Goal: Task Accomplishment & Management: Complete application form

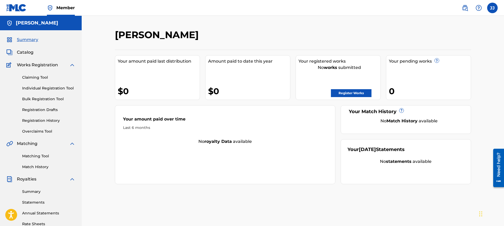
click at [353, 94] on link "Register Works" at bounding box center [351, 93] width 41 height 8
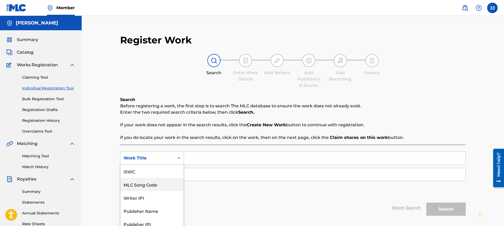
scroll to position [18, 0]
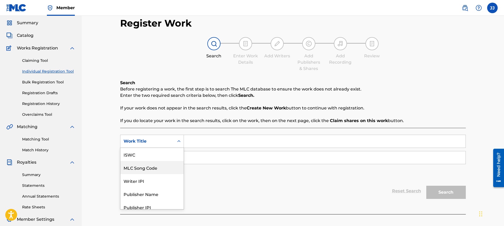
click at [179, 148] on div "7 results available. Use Up and Down to choose options, press Enter to select t…" at bounding box center [152, 141] width 64 height 13
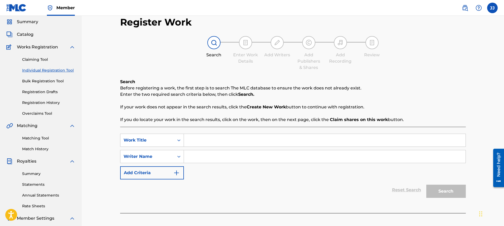
click at [181, 142] on div "Search Form" at bounding box center [178, 140] width 9 height 9
click at [196, 142] on input "Search Form" at bounding box center [324, 140] width 281 height 13
type input "Can't Stop"
click at [210, 159] on input "Search Form" at bounding box center [324, 156] width 281 height 13
type input "[PERSON_NAME]"
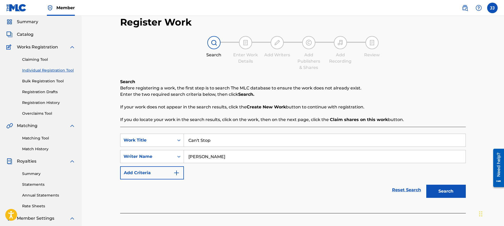
click at [178, 174] on img "Search Form" at bounding box center [176, 173] width 6 height 6
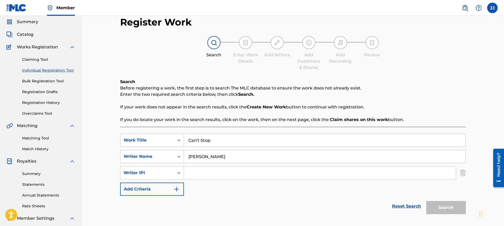
click at [178, 189] on img "Search Form" at bounding box center [176, 189] width 6 height 6
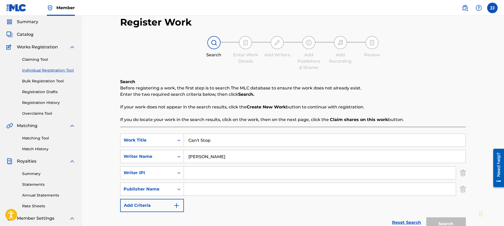
click at [220, 190] on input "Search Form" at bounding box center [320, 189] width 272 height 13
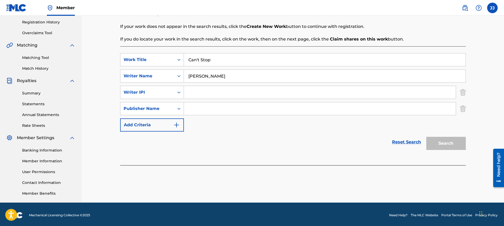
scroll to position [100, 0]
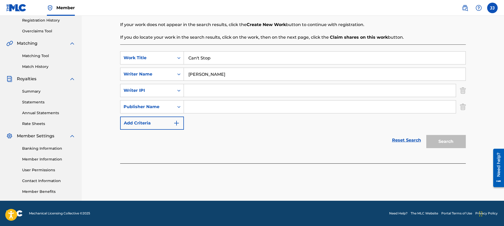
click at [172, 128] on button "Add Criteria" at bounding box center [152, 123] width 64 height 13
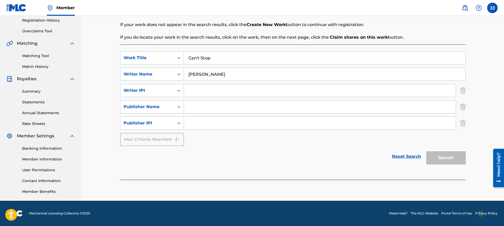
click at [215, 109] on input "Search Form" at bounding box center [320, 107] width 272 height 13
click at [456, 160] on div "Search" at bounding box center [444, 156] width 42 height 21
click at [414, 158] on link "Reset Search" at bounding box center [406, 157] width 34 height 12
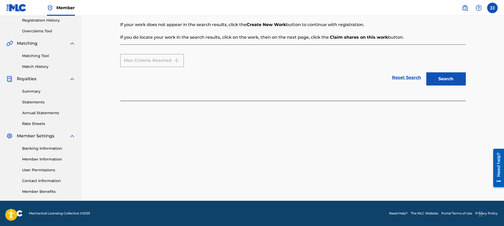
scroll to position [0, 0]
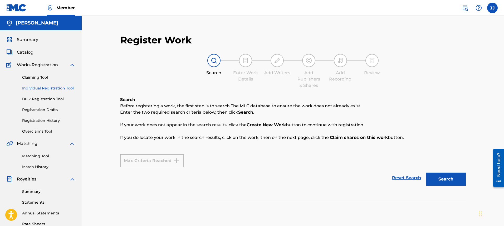
click at [267, 126] on strong "Create New Work" at bounding box center [265, 124] width 39 height 5
click at [491, 10] on label at bounding box center [492, 8] width 11 height 11
click at [492, 8] on input "[PERSON_NAME] [PERSON_NAME] [EMAIL_ADDRESS][DOMAIN_NAME] Notification Preferenc…" at bounding box center [492, 8] width 0 height 0
click at [74, 64] on img at bounding box center [72, 65] width 6 height 6
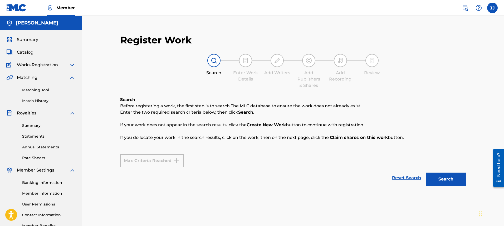
click at [27, 40] on span "Summary" at bounding box center [27, 40] width 21 height 6
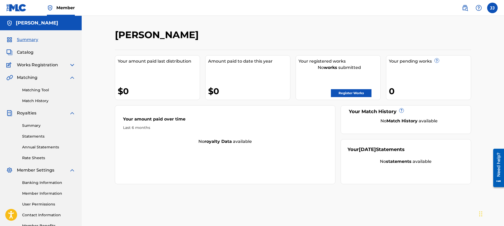
click at [27, 53] on span "Catalog" at bounding box center [25, 52] width 17 height 6
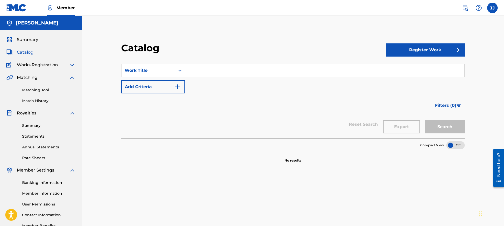
click at [433, 53] on button "Register Work" at bounding box center [424, 49] width 79 height 13
click at [416, 65] on link "Individual" at bounding box center [424, 67] width 79 height 13
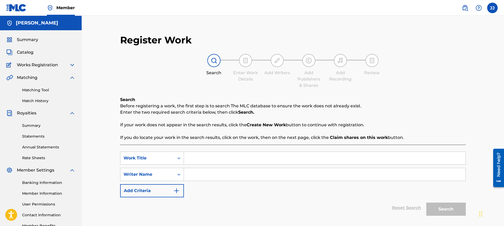
click at [205, 160] on input "Search Form" at bounding box center [324, 158] width 281 height 13
type input "Can't Stop"
click at [215, 176] on input "Search Form" at bounding box center [324, 174] width 281 height 13
type input "[PERSON_NAME]"
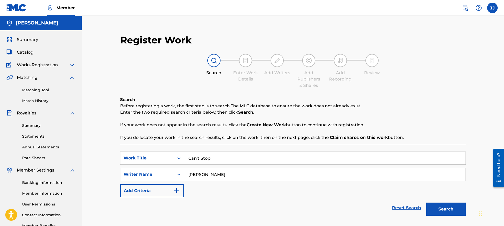
click at [226, 159] on input "Can't Stop" at bounding box center [324, 158] width 281 height 13
type input "Can't Stop Loving You"
click at [445, 210] on button "Search" at bounding box center [445, 209] width 39 height 13
click at [444, 212] on button "Search" at bounding box center [445, 209] width 39 height 13
click at [72, 66] on img at bounding box center [72, 65] width 6 height 6
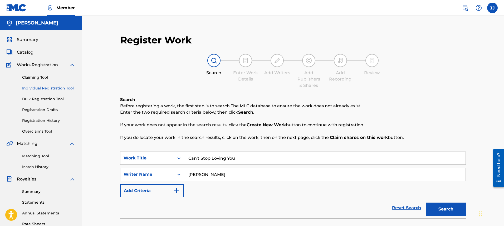
click at [72, 66] on img at bounding box center [72, 65] width 6 height 6
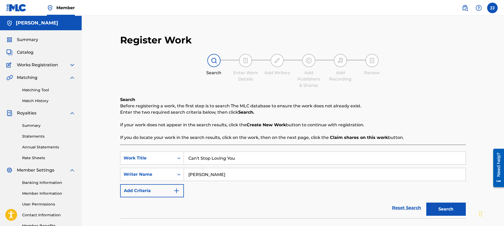
click at [72, 78] on img at bounding box center [72, 77] width 6 height 6
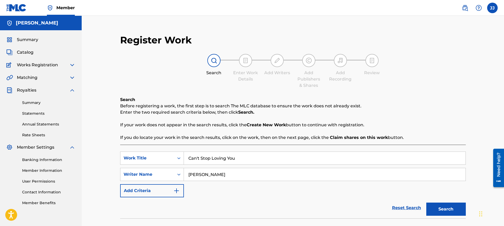
click at [71, 149] on img at bounding box center [72, 147] width 6 height 6
click at [72, 147] on img at bounding box center [72, 147] width 6 height 6
click at [452, 213] on button "Search" at bounding box center [445, 209] width 39 height 13
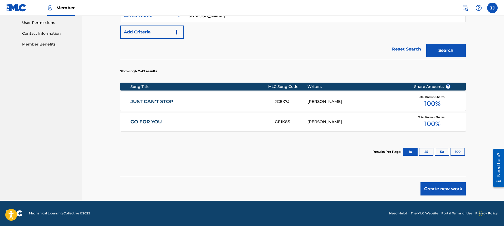
click at [457, 188] on button "Create new work" at bounding box center [442, 188] width 45 height 13
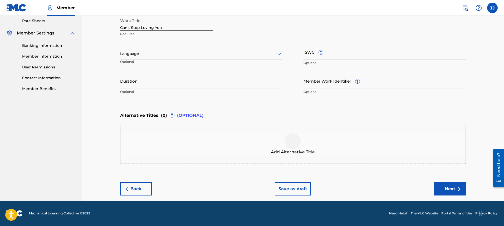
scroll to position [114, 0]
click at [172, 56] on div at bounding box center [201, 54] width 162 height 7
click at [172, 63] on div "English" at bounding box center [201, 65] width 162 height 12
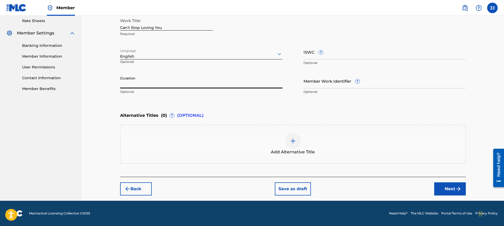
click at [162, 82] on input "Duration" at bounding box center [201, 80] width 162 height 15
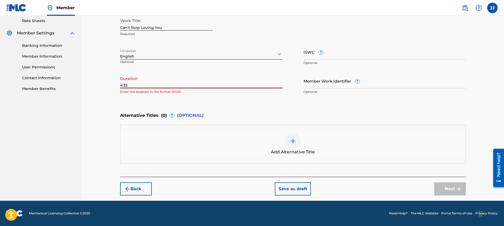
type input "4:33"
click at [159, 128] on div "Add Alternative Title" at bounding box center [292, 144] width 345 height 39
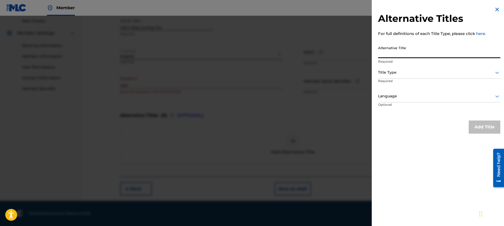
click at [418, 56] on input "Alternative Title" at bounding box center [439, 50] width 122 height 15
type input "Can't Stop"
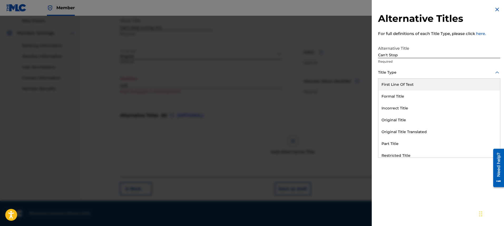
click at [494, 73] on icon at bounding box center [497, 72] width 6 height 6
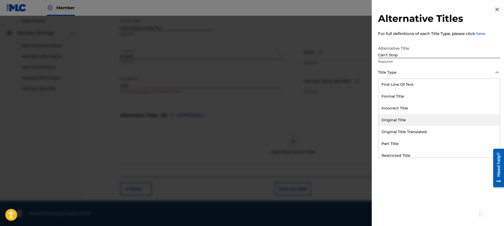
click at [421, 123] on div "Original Title" at bounding box center [439, 120] width 122 height 12
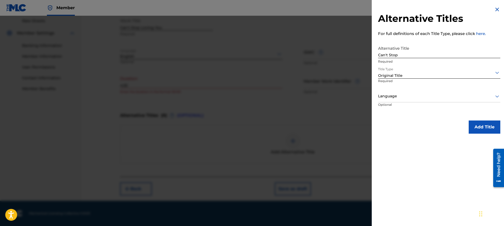
click at [481, 127] on button "Add Title" at bounding box center [484, 127] width 32 height 13
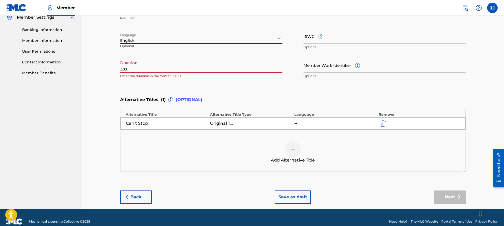
scroll to position [138, 0]
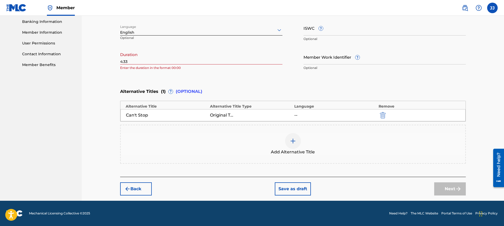
click at [452, 187] on div "Next" at bounding box center [450, 188] width 32 height 13
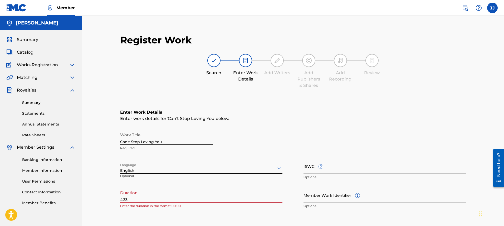
click at [280, 64] on div at bounding box center [276, 60] width 13 height 13
click at [279, 64] on div at bounding box center [276, 60] width 13 height 13
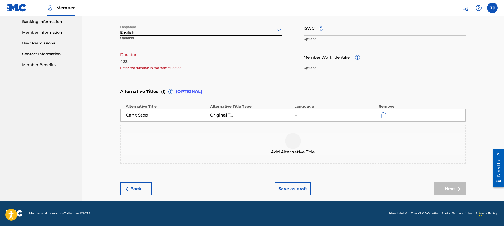
click at [462, 195] on div "Next" at bounding box center [450, 188] width 32 height 13
click at [455, 193] on div "Next" at bounding box center [450, 188] width 32 height 13
drag, startPoint x: 455, startPoint y: 193, endPoint x: 454, endPoint y: 187, distance: 5.9
click at [454, 189] on div "Next" at bounding box center [450, 188] width 32 height 13
click at [503, 62] on div "Register Work Search Enter Work Details Add Writers Add Publishers & Shares Add…" at bounding box center [293, 39] width 422 height 323
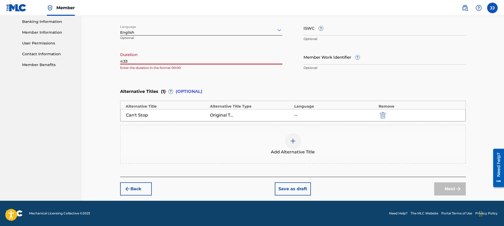
click at [120, 61] on input "4:33" at bounding box center [201, 56] width 162 height 15
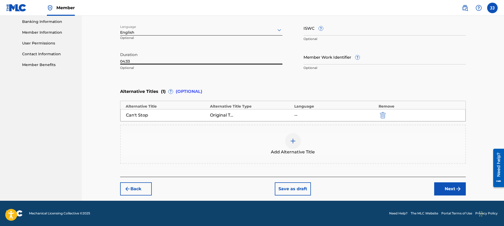
type input "04:33"
click at [445, 188] on button "Next" at bounding box center [450, 188] width 32 height 13
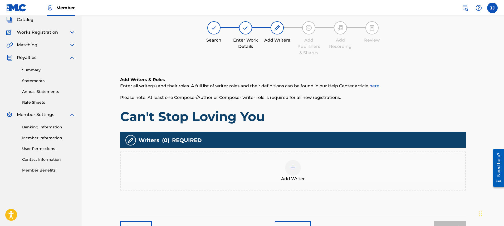
scroll to position [24, 0]
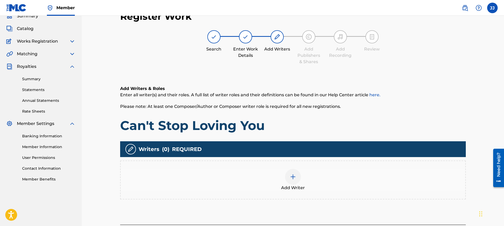
click at [295, 177] on img at bounding box center [293, 177] width 6 height 6
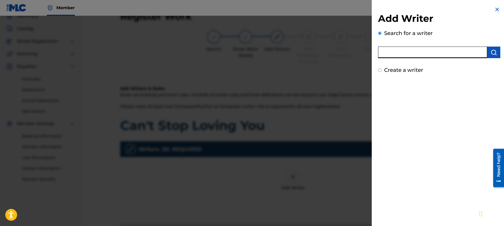
click at [436, 54] on input "text" at bounding box center [432, 53] width 109 height 12
type input "[PERSON_NAME]"
click at [380, 71] on input "Create a writer" at bounding box center [379, 69] width 3 height 3
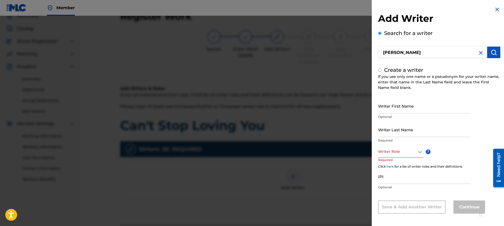
radio input "false"
radio input "true"
click at [434, 110] on input "Writer First Name" at bounding box center [424, 105] width 93 height 15
type input "[PERSON_NAME]"
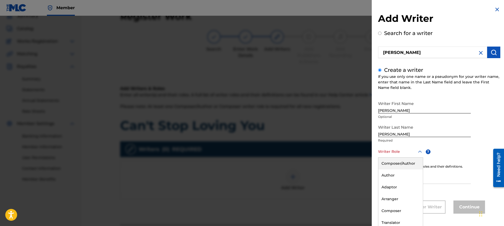
scroll to position [2, 0]
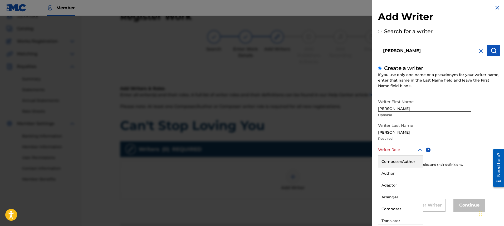
click at [410, 153] on div "Writer Role" at bounding box center [400, 150] width 45 height 12
click at [410, 160] on div "Composer/Author" at bounding box center [400, 162] width 44 height 12
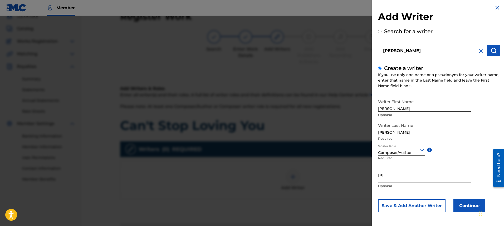
click at [463, 206] on button "Continue" at bounding box center [469, 205] width 32 height 13
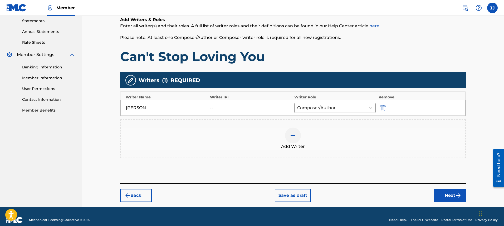
scroll to position [99, 0]
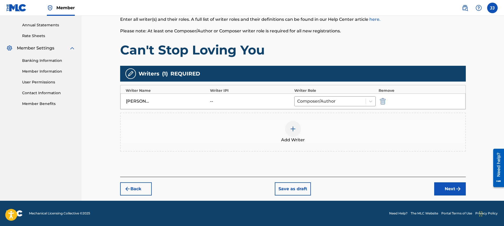
click at [443, 189] on button "Next" at bounding box center [450, 188] width 32 height 13
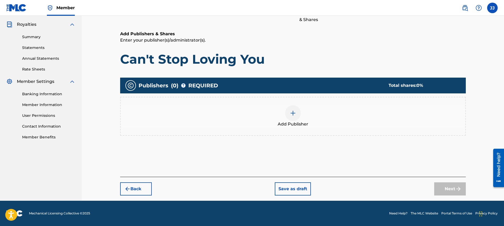
scroll to position [24, 0]
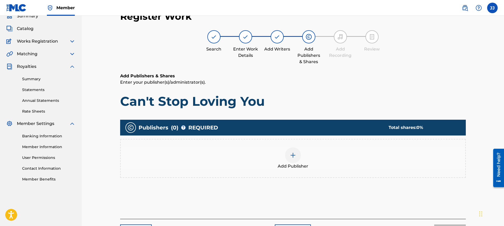
click at [293, 156] on img at bounding box center [293, 155] width 6 height 6
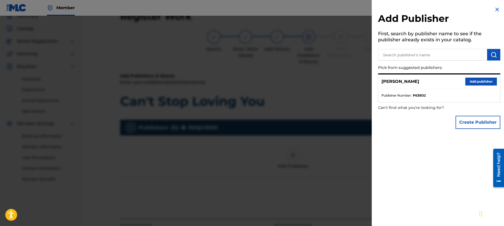
click at [476, 81] on button "Add publisher" at bounding box center [481, 82] width 32 height 8
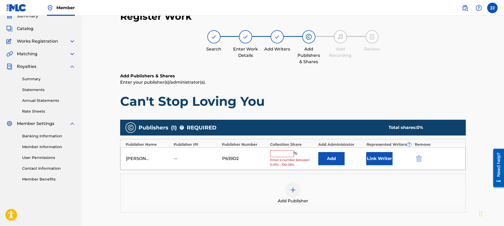
click at [289, 153] on input "text" at bounding box center [282, 153] width 24 height 7
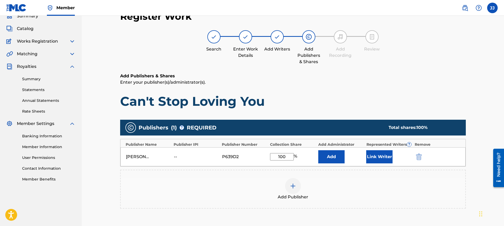
scroll to position [97, 0]
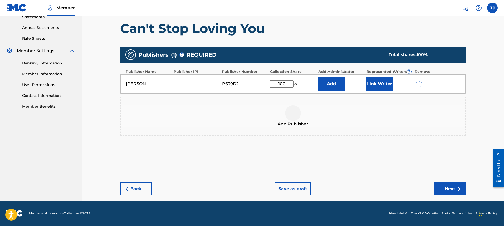
type input "100"
click at [449, 191] on button "Next" at bounding box center [450, 188] width 32 height 13
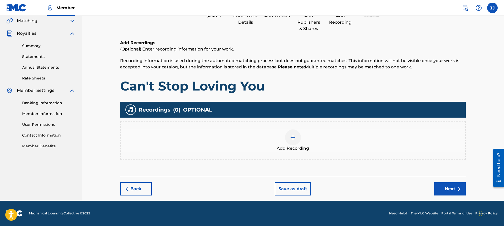
scroll to position [24, 0]
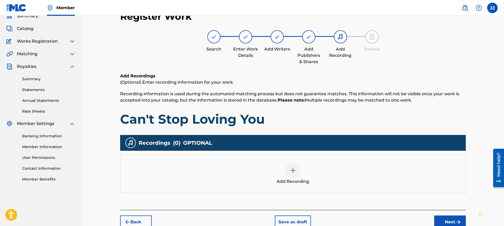
click at [293, 171] on img at bounding box center [293, 170] width 6 height 6
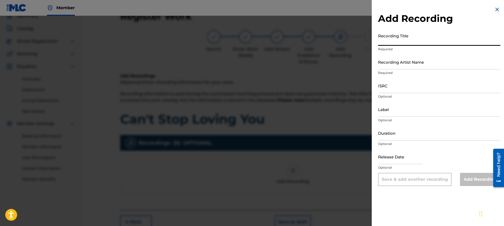
click at [416, 39] on input "Recording Title" at bounding box center [439, 38] width 122 height 15
type input "Can't Stop"
click at [411, 62] on input "Recording Artist Name" at bounding box center [439, 61] width 122 height 15
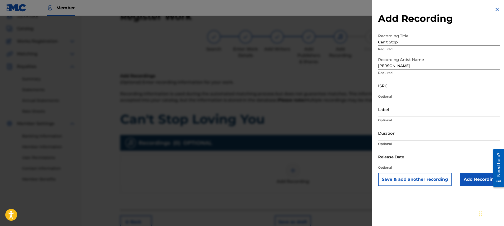
type input "[PERSON_NAME]"
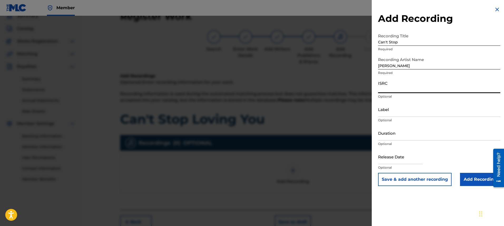
click at [405, 90] on input "ISRC" at bounding box center [439, 85] width 122 height 15
click at [415, 161] on input "text" at bounding box center [400, 156] width 45 height 15
select select "7"
select select "2025"
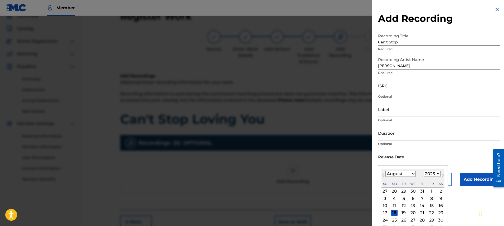
click at [412, 173] on select "January February March April May June July August September October November De…" at bounding box center [400, 174] width 30 height 6
select select "5"
click at [385, 171] on select "January February March April May June July August September October November De…" at bounding box center [400, 174] width 30 height 6
click at [406, 160] on input "text" at bounding box center [400, 156] width 45 height 15
click at [404, 206] on div "17" at bounding box center [403, 206] width 6 height 6
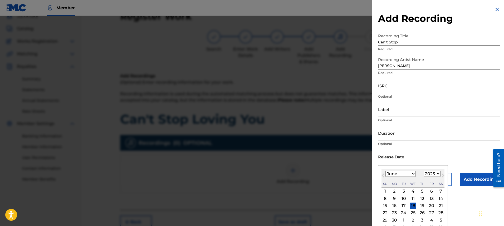
type input "[DATE]"
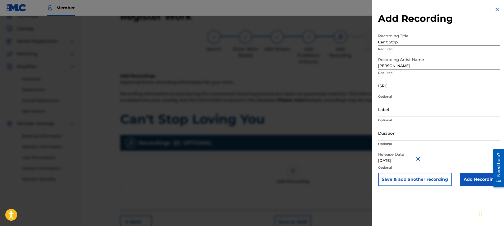
click at [423, 113] on input "Label" at bounding box center [439, 109] width 122 height 15
click at [410, 111] on input "Label" at bounding box center [439, 109] width 122 height 15
type input "[PERSON_NAME]"
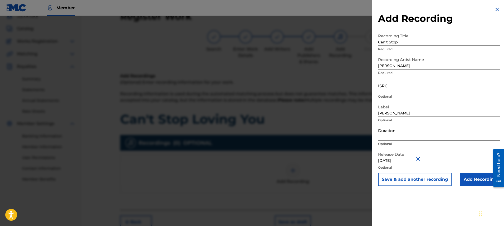
click at [410, 137] on input "Duration" at bounding box center [439, 133] width 122 height 15
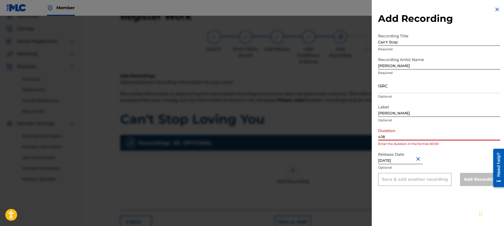
click at [379, 138] on input "4:18" at bounding box center [439, 133] width 122 height 15
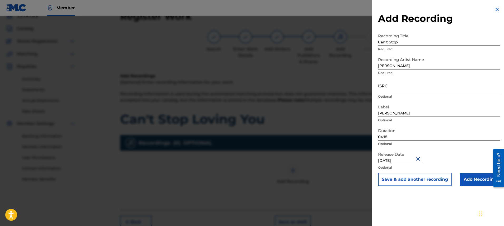
type input "04:18"
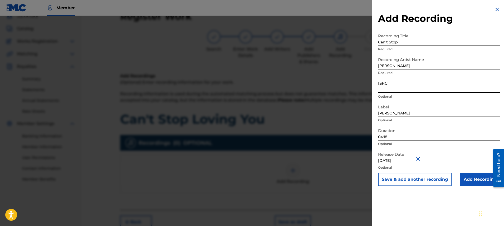
click at [402, 90] on input "ISRC" at bounding box center [439, 85] width 122 height 15
type input "ushm92519226"
click at [495, 9] on img at bounding box center [497, 9] width 6 height 6
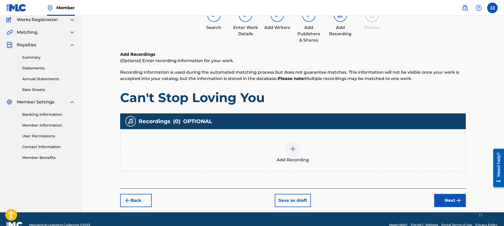
scroll to position [57, 0]
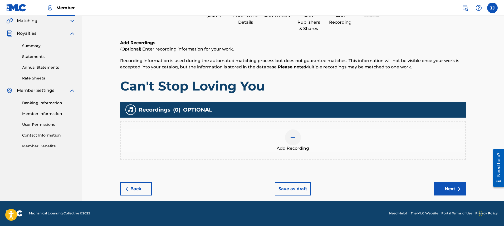
click at [144, 190] on button "Back" at bounding box center [136, 188] width 32 height 13
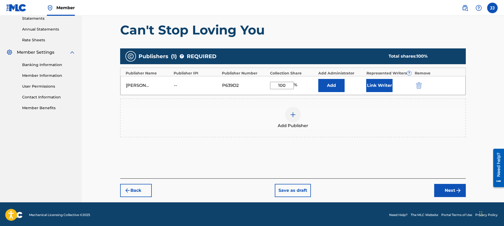
scroll to position [97, 0]
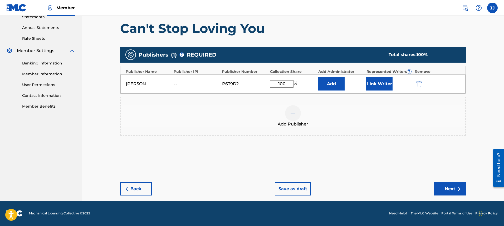
click at [146, 193] on button "Back" at bounding box center [136, 188] width 32 height 13
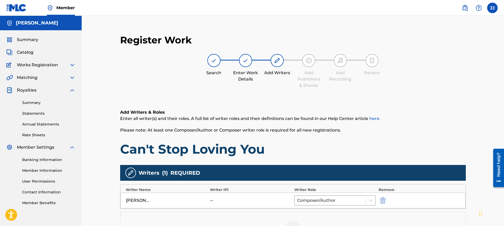
scroll to position [99, 0]
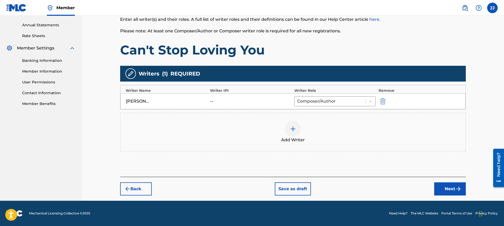
click at [145, 188] on button "Back" at bounding box center [136, 188] width 32 height 13
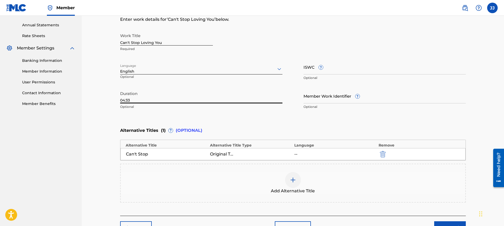
click at [144, 101] on input "04:33" at bounding box center [201, 95] width 162 height 15
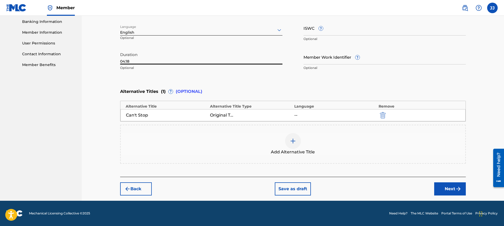
type input "04:18"
click at [448, 192] on button "Next" at bounding box center [450, 188] width 32 height 13
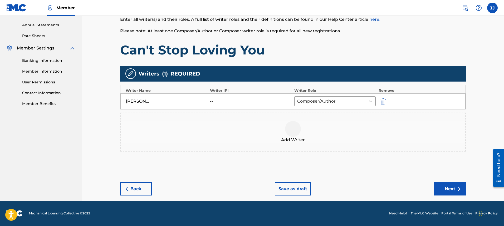
click at [452, 191] on button "Next" at bounding box center [450, 188] width 32 height 13
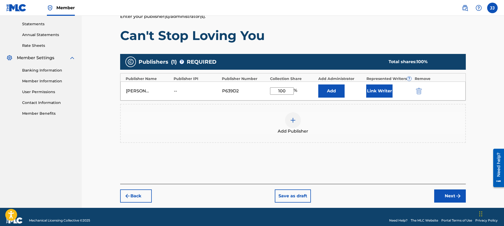
scroll to position [97, 0]
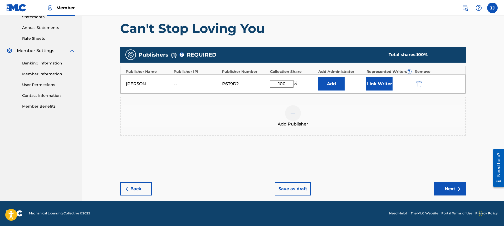
click at [454, 190] on button "Next" at bounding box center [450, 188] width 32 height 13
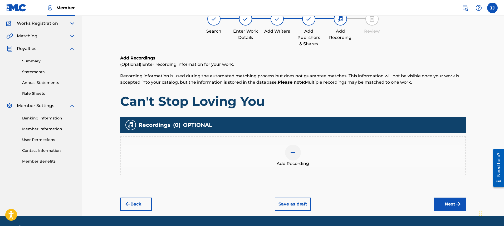
scroll to position [57, 0]
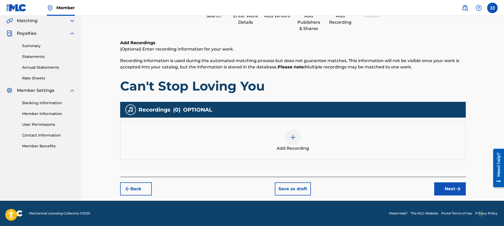
click at [295, 141] on div at bounding box center [293, 138] width 16 height 16
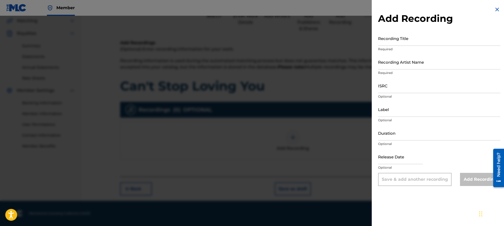
click at [421, 43] on input "Recording Title" at bounding box center [439, 38] width 122 height 15
type input "Can't Stop"
click at [395, 67] on input "Recording Artist Name" at bounding box center [439, 61] width 122 height 15
type input "[PERSON_NAME]"
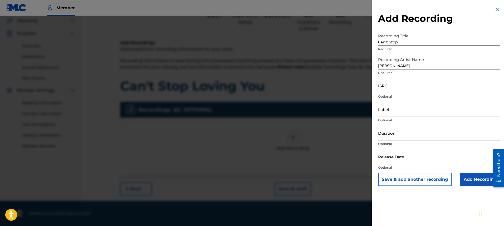
click at [404, 92] on input "ISRC" at bounding box center [439, 85] width 122 height 15
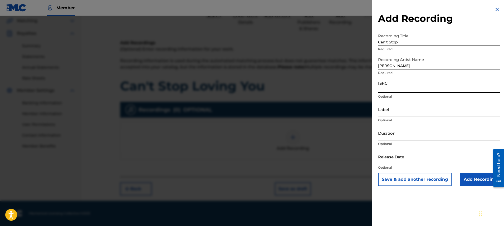
type input "ushm92519226"
click at [415, 114] on input "Label" at bounding box center [439, 109] width 122 height 15
type input "[PERSON_NAME]"
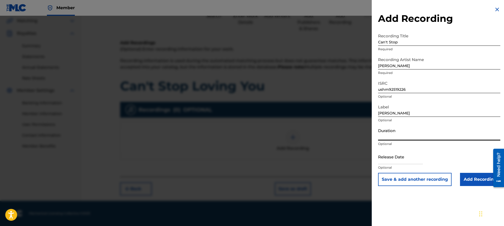
click at [413, 138] on input "Duration" at bounding box center [439, 133] width 122 height 15
type input "04:18"
select select "7"
select select "2025"
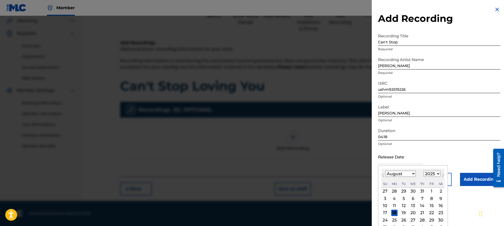
click at [416, 159] on input "text" at bounding box center [400, 156] width 45 height 15
type input "[DATE]"
select select "5"
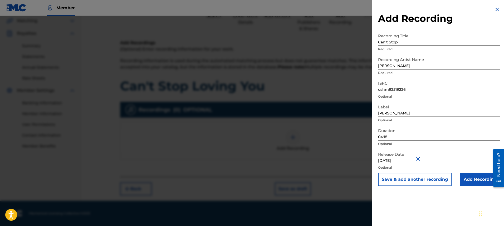
click at [476, 178] on input "Add Recording" at bounding box center [480, 179] width 40 height 13
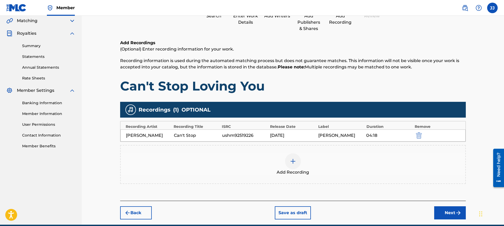
click at [450, 215] on button "Next" at bounding box center [450, 212] width 32 height 13
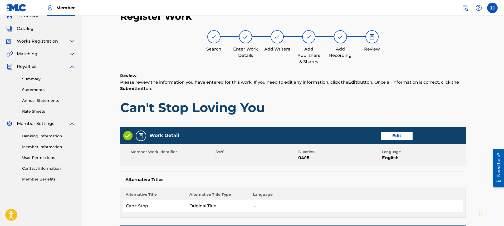
scroll to position [222, 0]
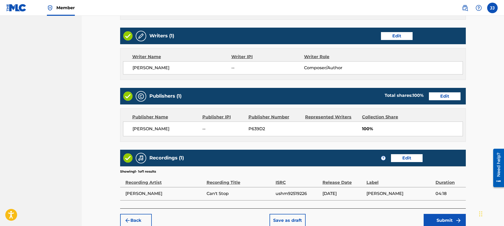
click at [145, 68] on span "[PERSON_NAME]" at bounding box center [181, 68] width 99 height 6
drag, startPoint x: 145, startPoint y: 68, endPoint x: 154, endPoint y: 68, distance: 9.2
click at [148, 68] on span "[PERSON_NAME]" at bounding box center [181, 68] width 99 height 6
drag, startPoint x: 207, startPoint y: 67, endPoint x: 176, endPoint y: 67, distance: 30.8
click at [191, 67] on span "[PERSON_NAME]" at bounding box center [181, 68] width 99 height 6
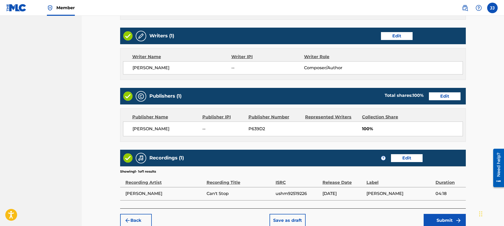
click at [400, 36] on button "Edit" at bounding box center [397, 36] width 32 height 8
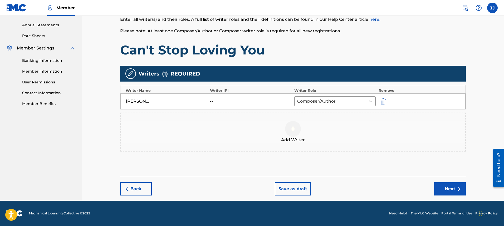
scroll to position [99, 0]
click at [134, 75] on div at bounding box center [130, 73] width 11 height 11
click at [148, 104] on div "[PERSON_NAME]" at bounding box center [138, 101] width 24 height 6
click at [141, 100] on div "[PERSON_NAME]" at bounding box center [138, 101] width 24 height 6
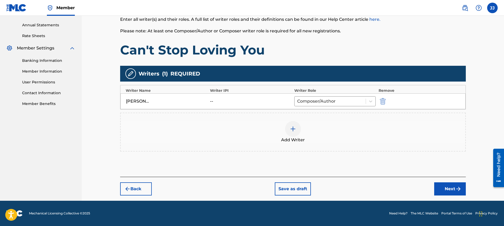
click at [141, 100] on div "[PERSON_NAME]" at bounding box center [138, 101] width 24 height 6
click at [148, 101] on div "[PERSON_NAME]" at bounding box center [138, 101] width 24 height 6
click at [295, 131] on img at bounding box center [293, 129] width 6 height 6
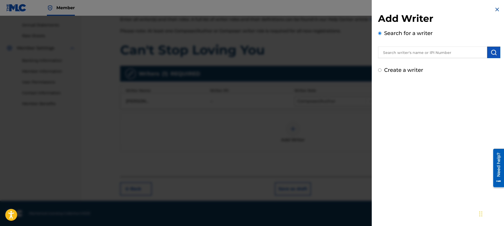
click at [495, 9] on img at bounding box center [497, 9] width 6 height 6
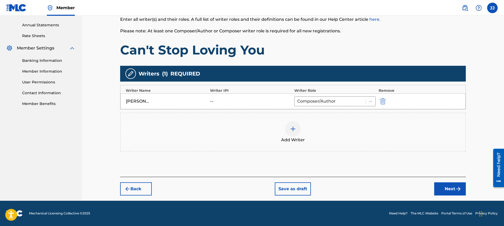
click at [449, 188] on button "Next" at bounding box center [450, 188] width 32 height 13
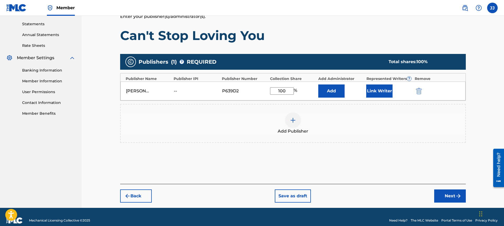
scroll to position [97, 0]
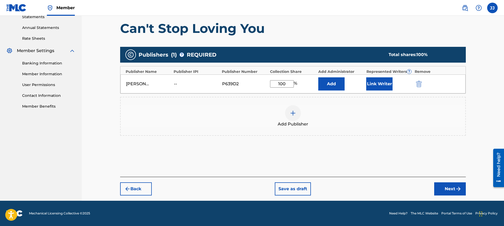
click at [450, 187] on button "Next" at bounding box center [450, 188] width 32 height 13
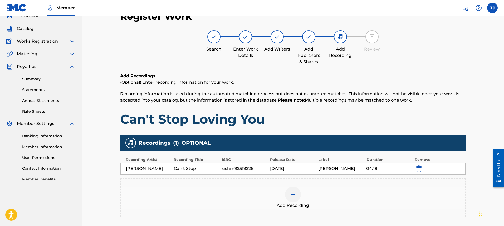
scroll to position [81, 0]
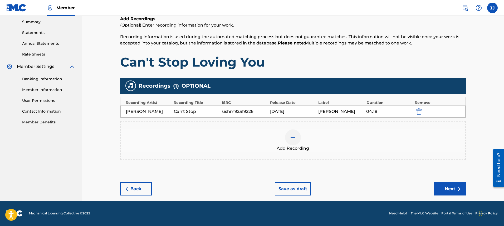
click at [445, 191] on button "Next" at bounding box center [450, 188] width 32 height 13
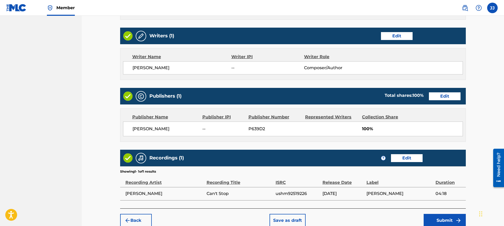
scroll to position [253, 0]
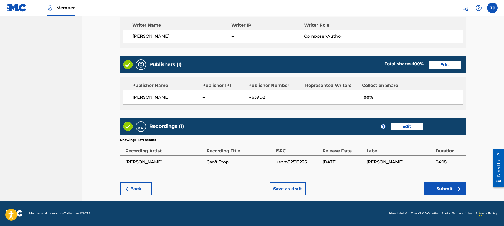
click at [448, 192] on button "Submit" at bounding box center [444, 188] width 42 height 13
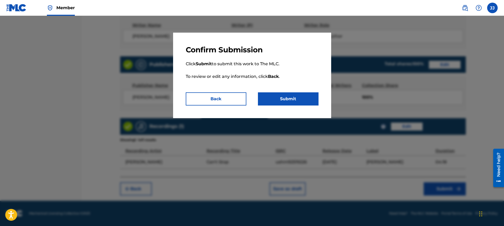
click at [280, 101] on button "Submit" at bounding box center [288, 98] width 61 height 13
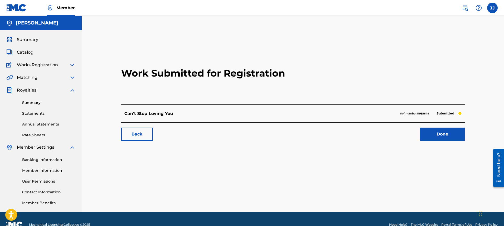
click at [439, 133] on link "Done" at bounding box center [442, 134] width 45 height 13
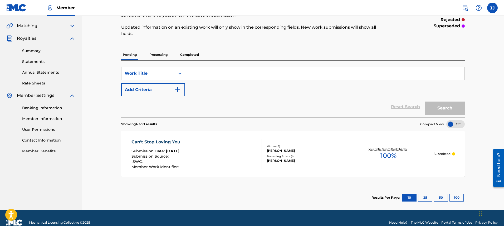
scroll to position [61, 0]
